Goal: Transaction & Acquisition: Subscribe to service/newsletter

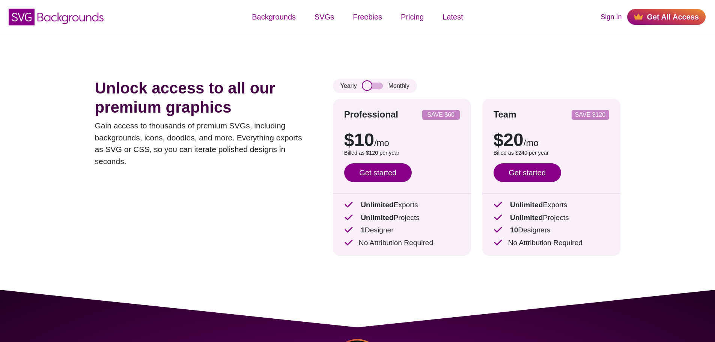
click at [376, 86] on input "checkbox" at bounding box center [372, 86] width 20 height 7
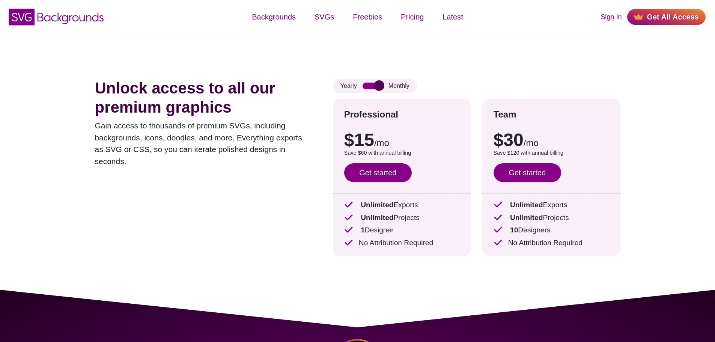
click at [376, 86] on input "checkbox" at bounding box center [372, 86] width 20 height 7
checkbox input "false"
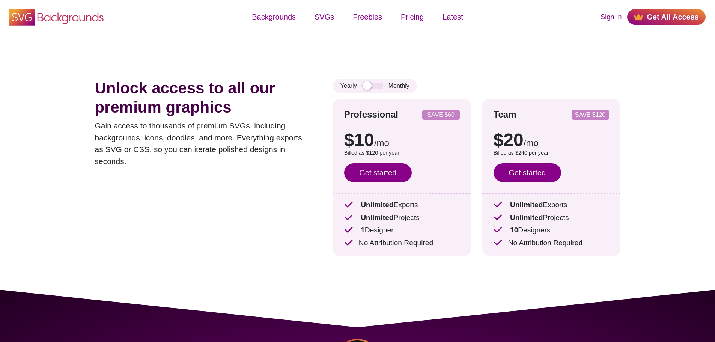
click at [38, 17] on icon at bounding box center [71, 19] width 66 height 12
